Goal: Information Seeking & Learning: Learn about a topic

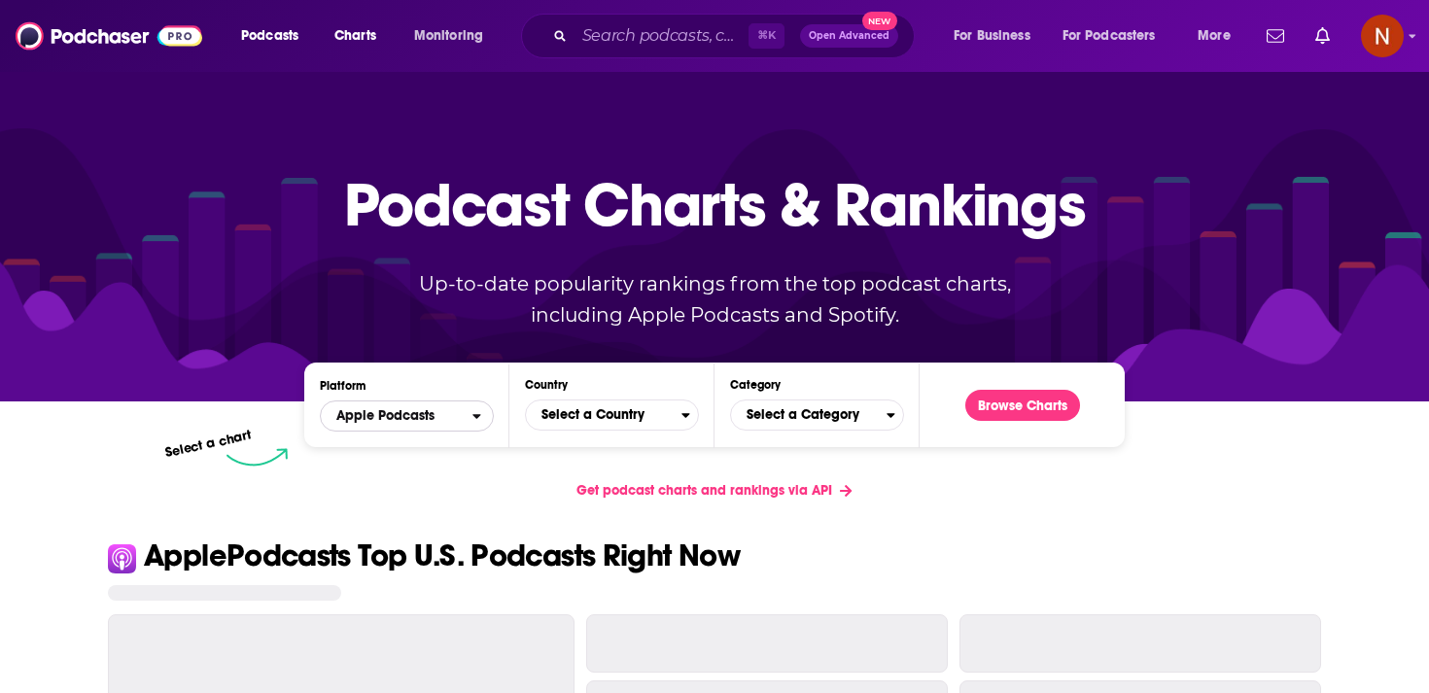
click at [415, 426] on span "Apple Podcasts" at bounding box center [397, 415] width 152 height 33
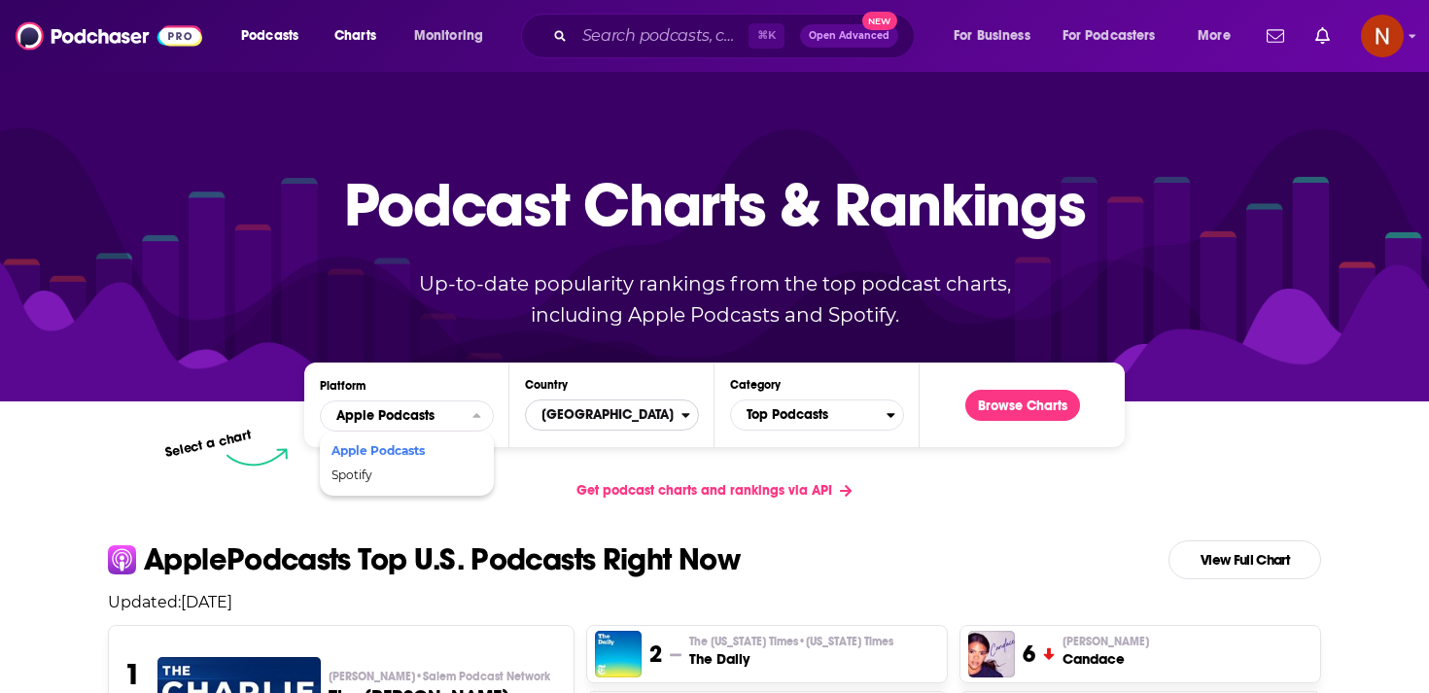
click at [613, 404] on span "[GEOGRAPHIC_DATA]" at bounding box center [603, 414] width 155 height 33
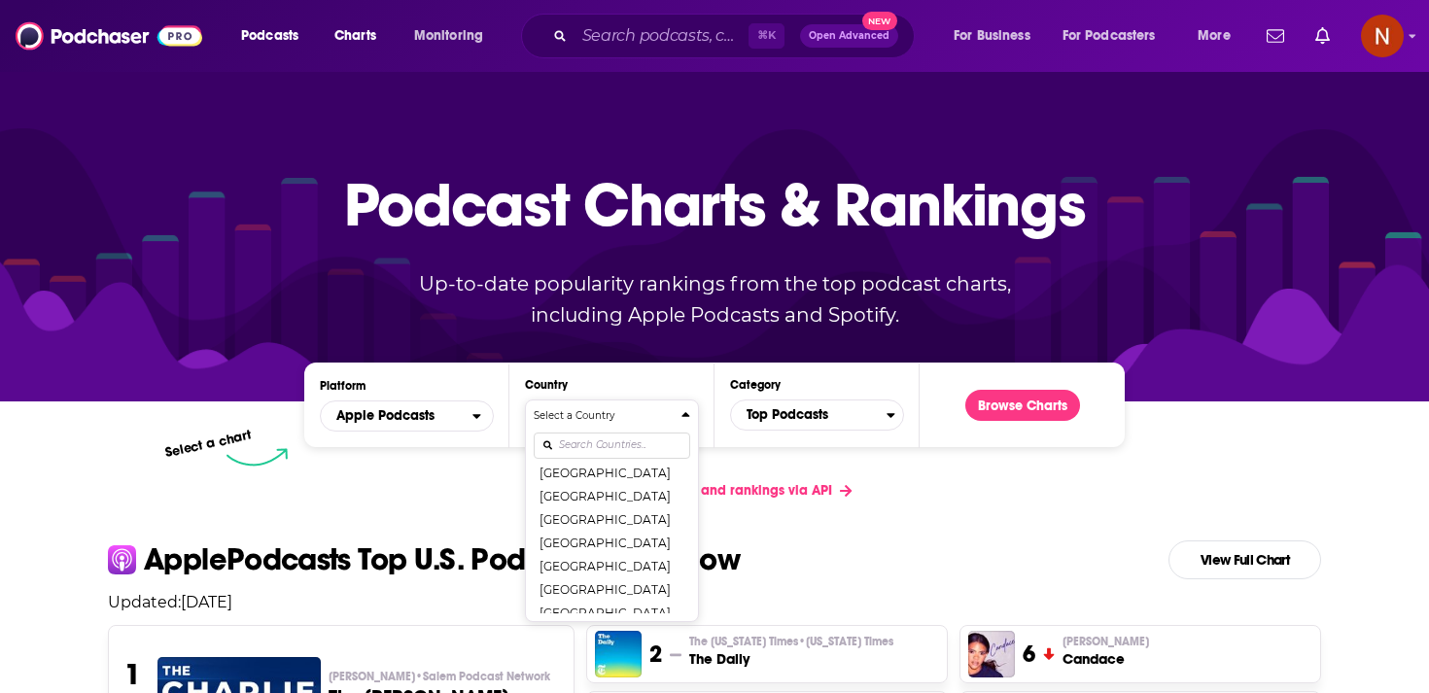
scroll to position [238, 0]
click at [619, 436] on div "Select a Country [GEOGRAPHIC_DATA] [GEOGRAPHIC_DATA] [GEOGRAPHIC_DATA] [GEOGRAP…" at bounding box center [612, 510] width 156 height 205
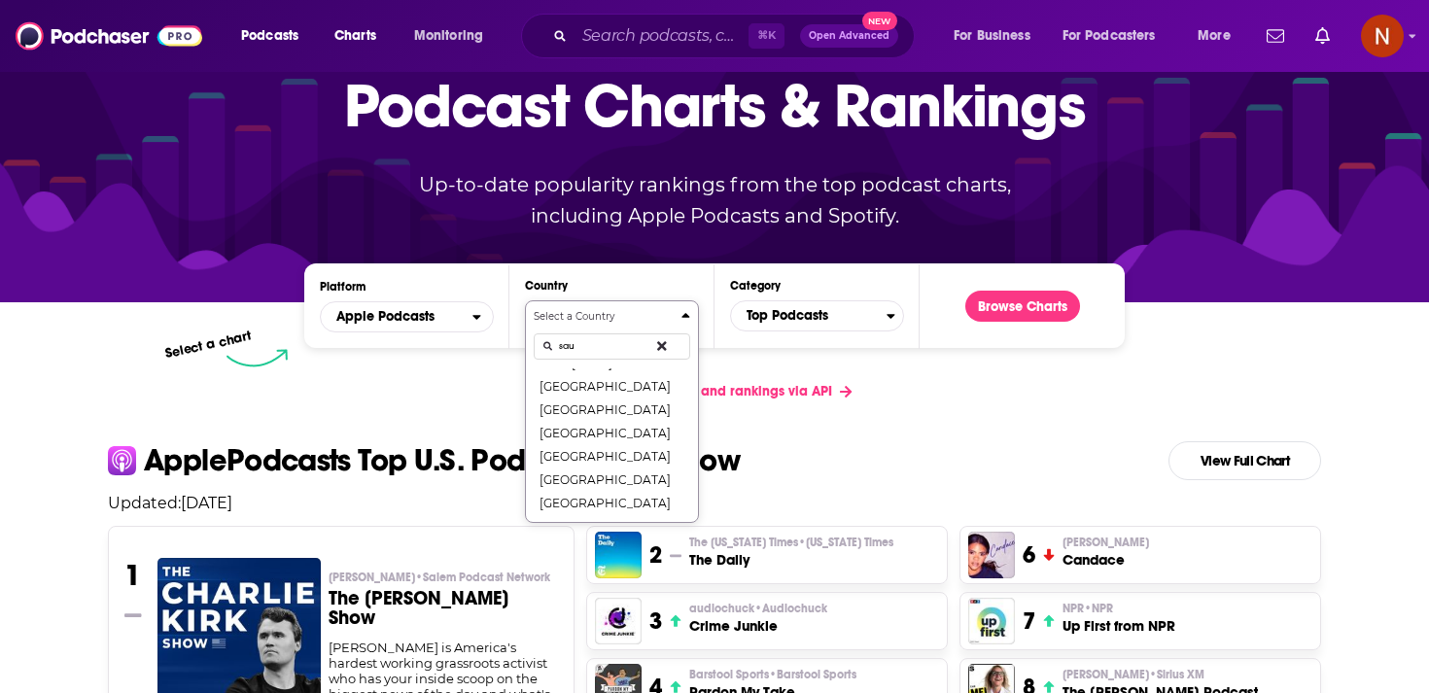
scroll to position [0, 0]
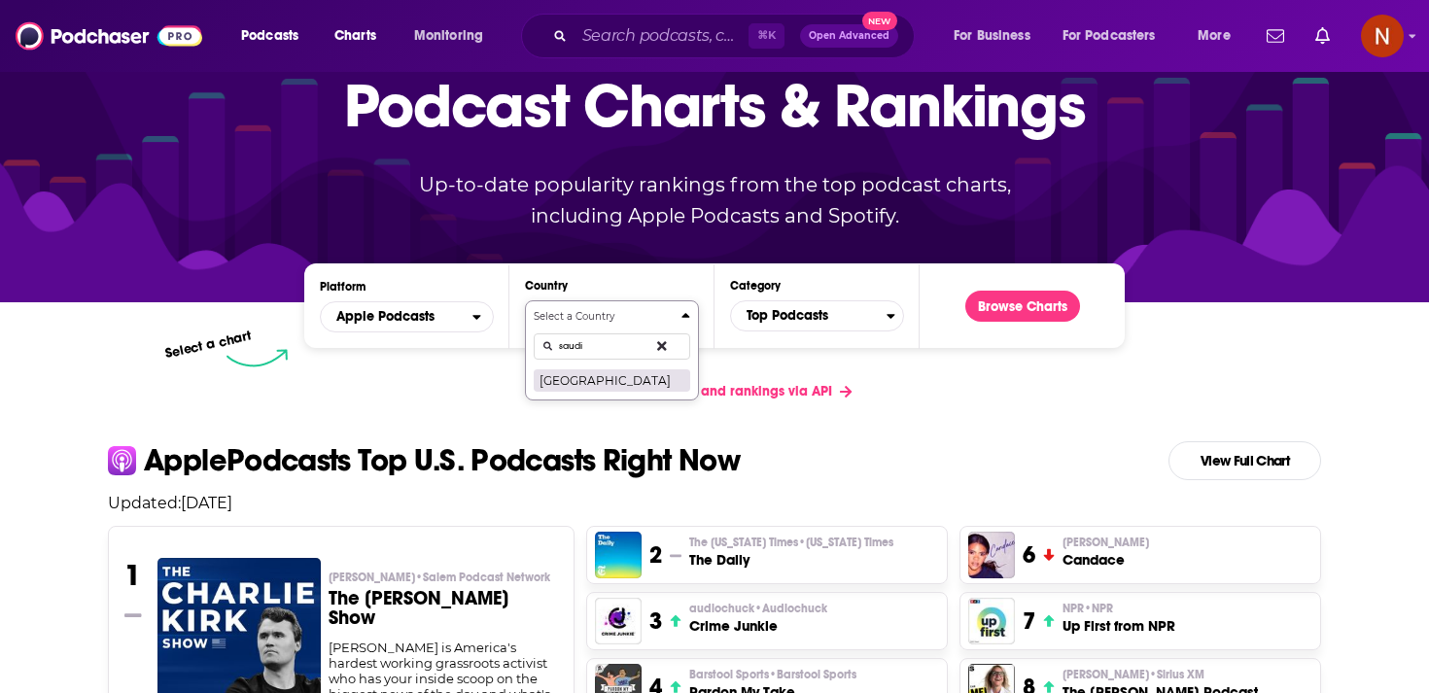
type input "saudi"
click at [618, 382] on button "[GEOGRAPHIC_DATA]" at bounding box center [612, 379] width 156 height 23
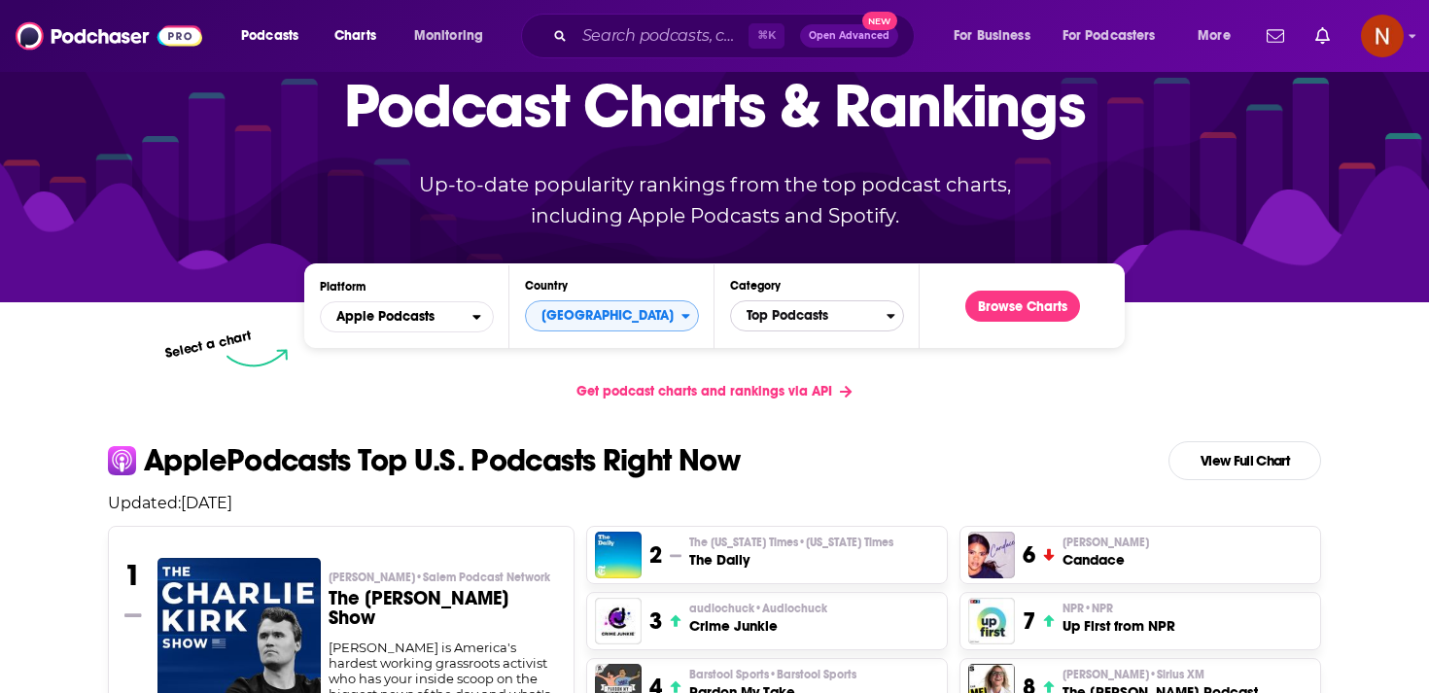
click at [858, 310] on span "Top Podcasts" at bounding box center [808, 315] width 155 height 33
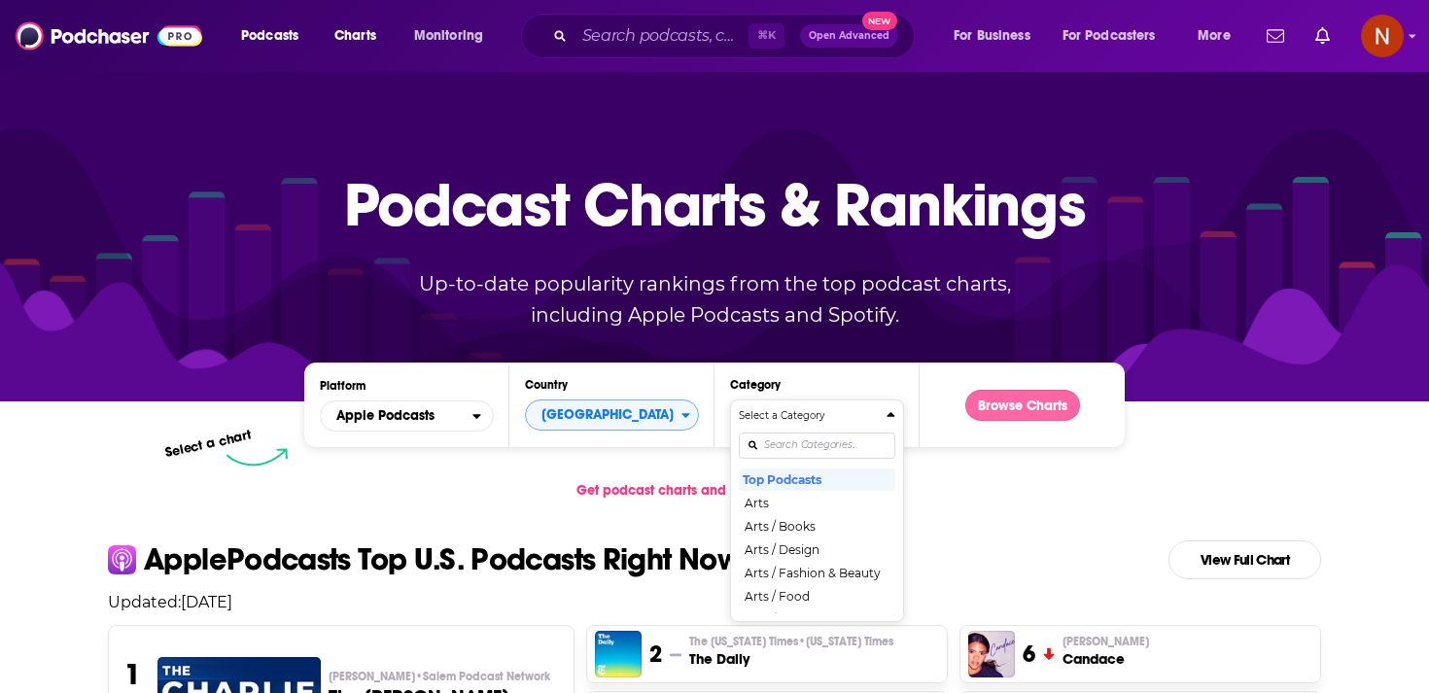
click at [993, 404] on button "Browse Charts" at bounding box center [1022, 405] width 115 height 31
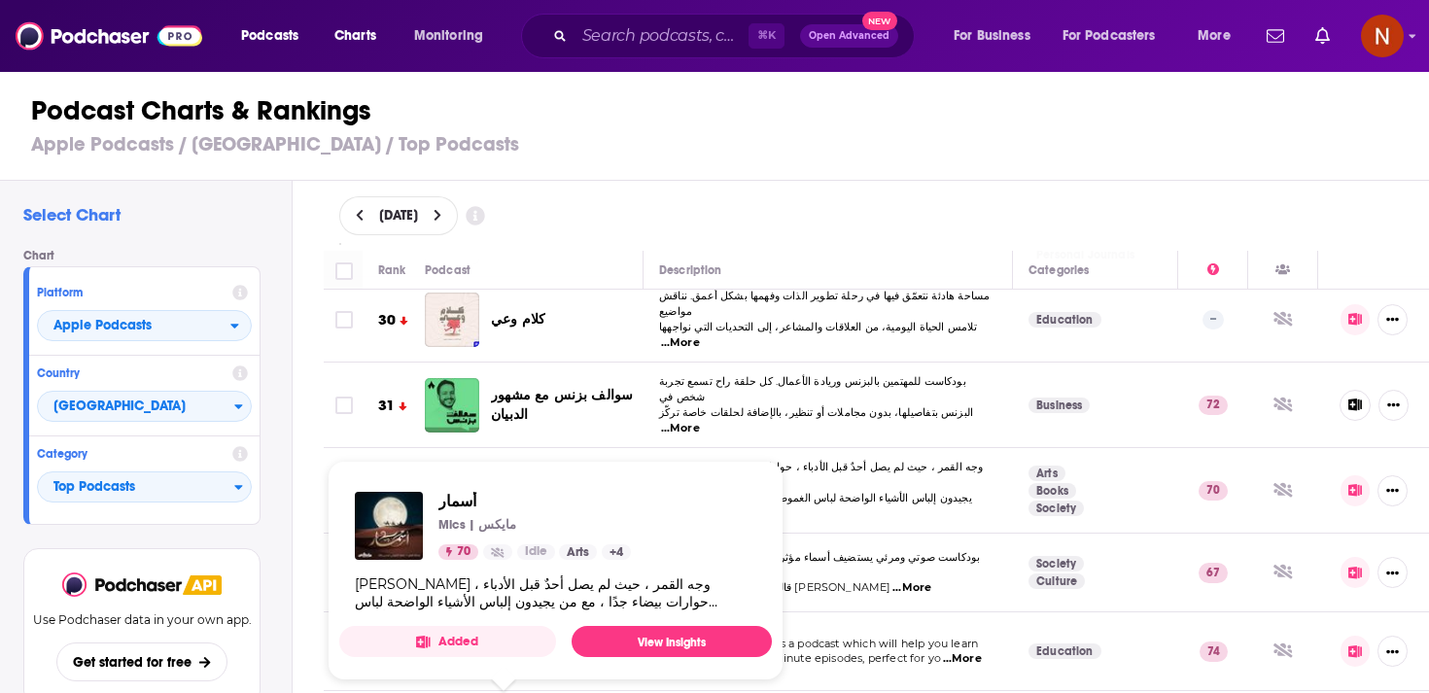
scroll to position [2398, 0]
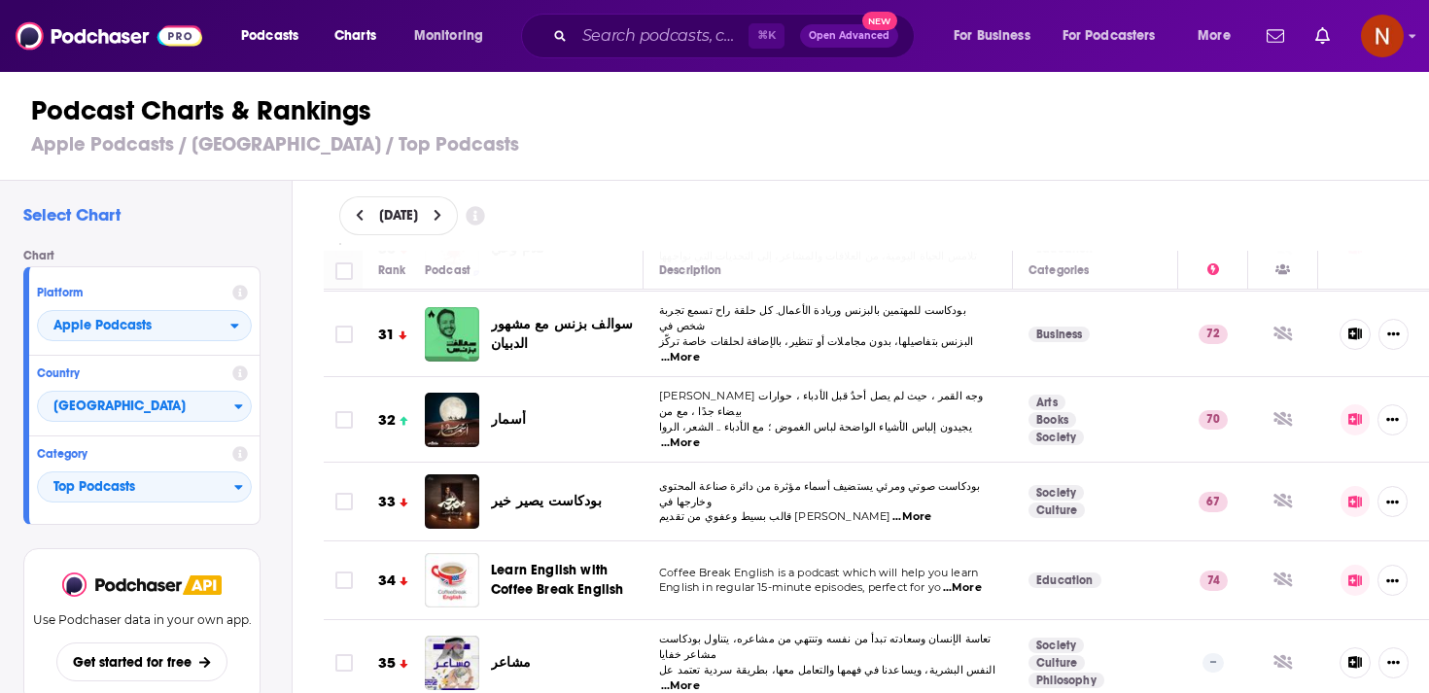
click at [671, 193] on div "[DATE]" at bounding box center [876, 216] width 1137 height 70
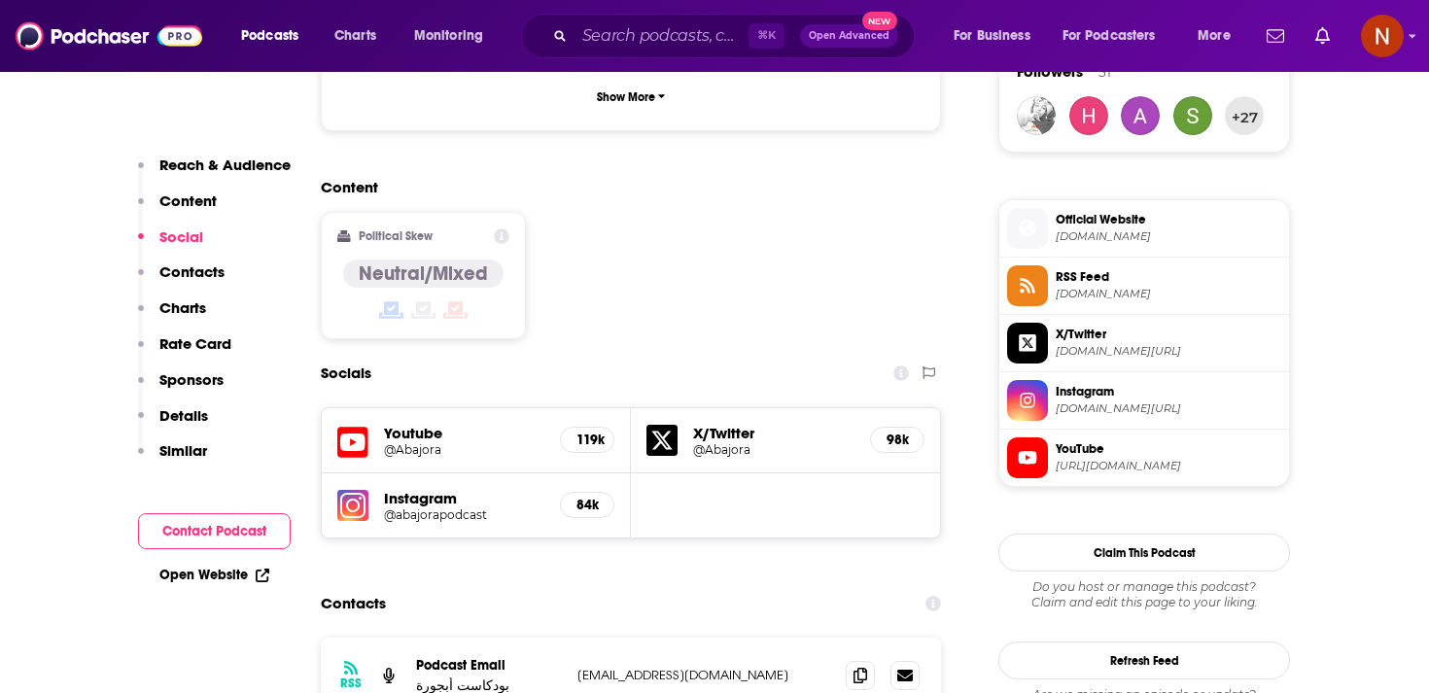
scroll to position [1476, 0]
